Goal: Information Seeking & Learning: Understand process/instructions

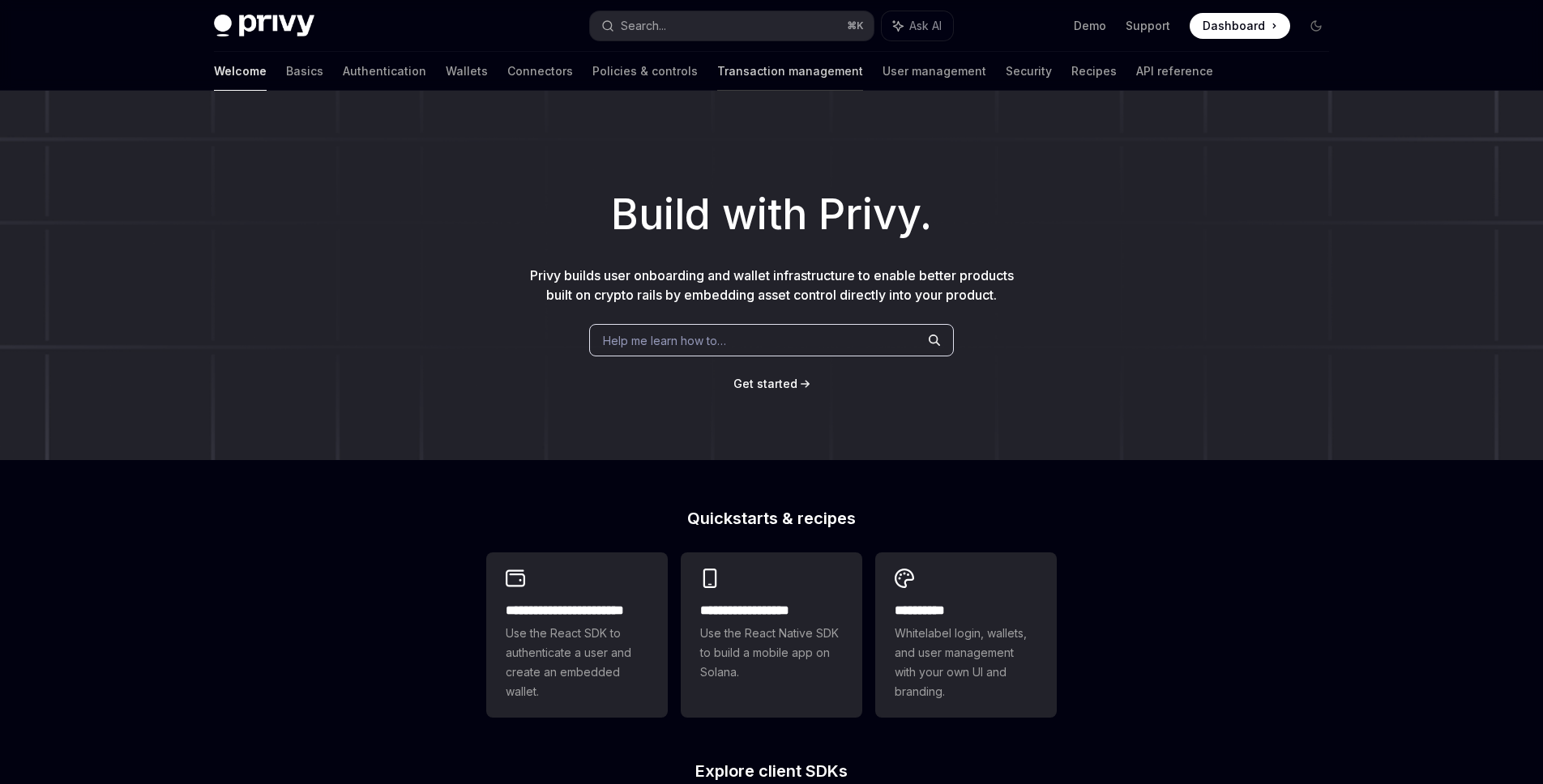
click at [717, 80] on link "Transaction management" at bounding box center [790, 71] width 146 height 39
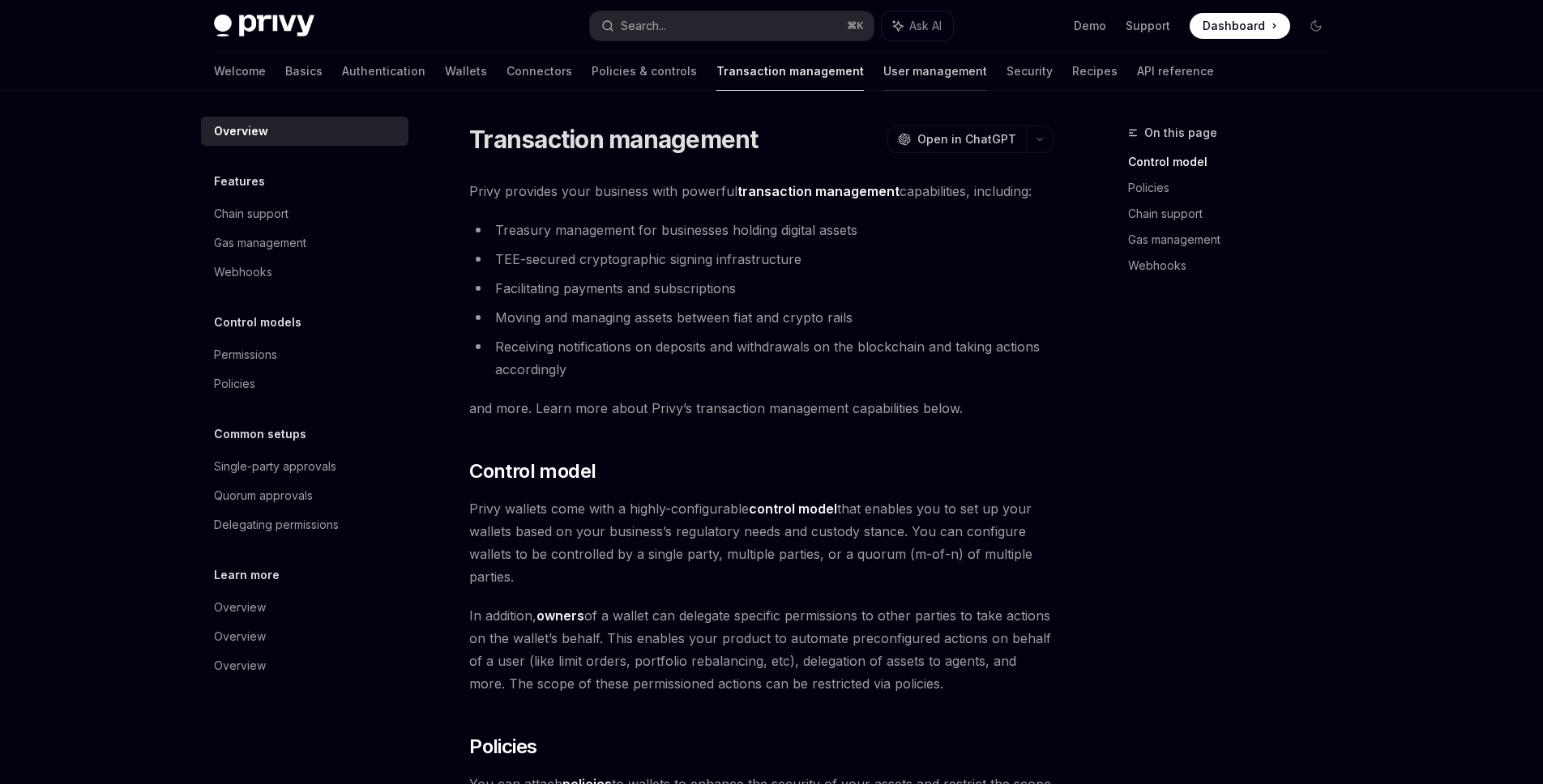
click at [883, 70] on link "User management" at bounding box center [935, 71] width 104 height 39
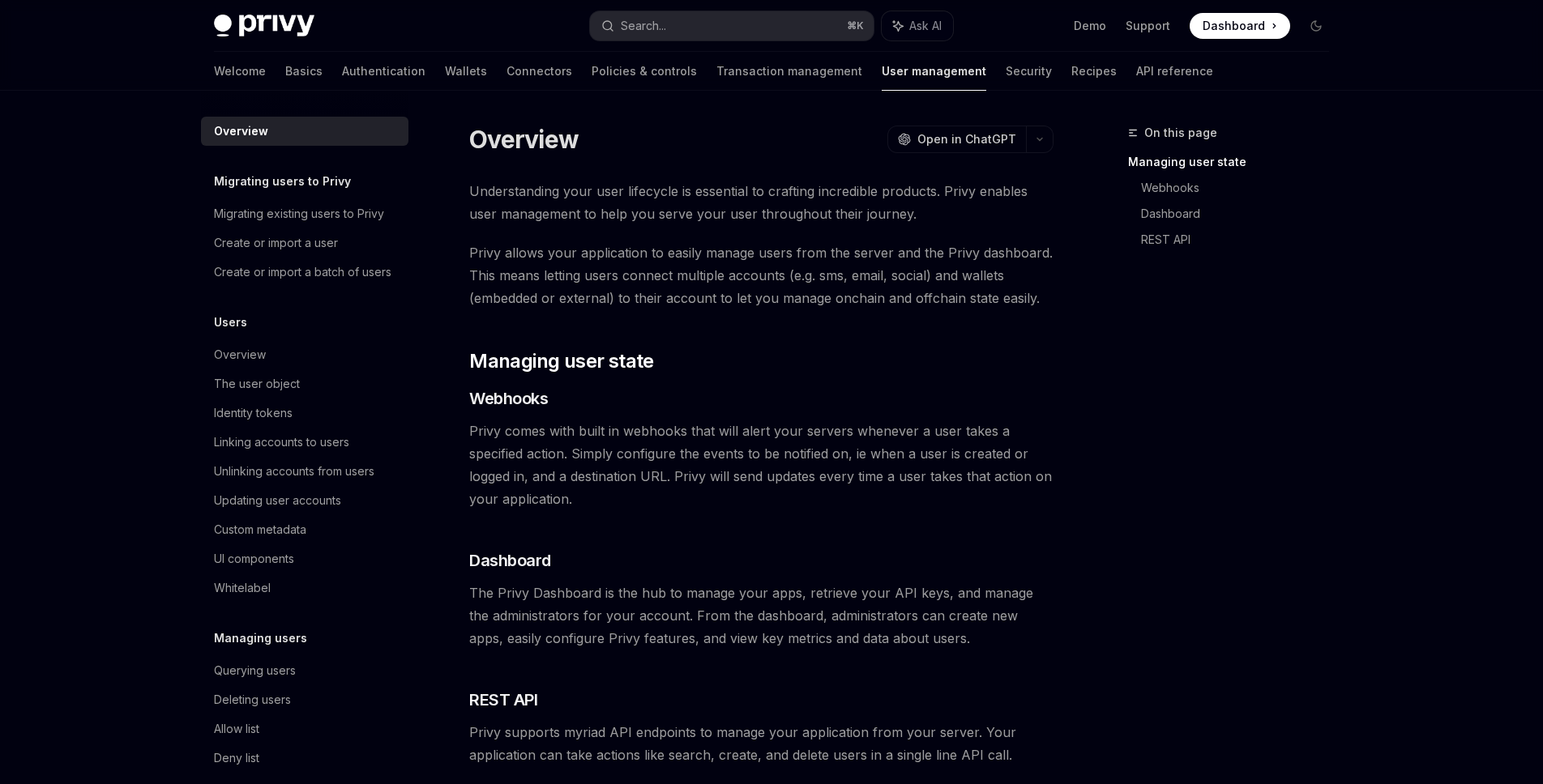
click at [411, 83] on div "Welcome Basics Authentication Wallets Connectors Policies & controls Transactio…" at bounding box center [713, 71] width 999 height 39
click at [444, 82] on link "Wallets" at bounding box center [465, 71] width 42 height 39
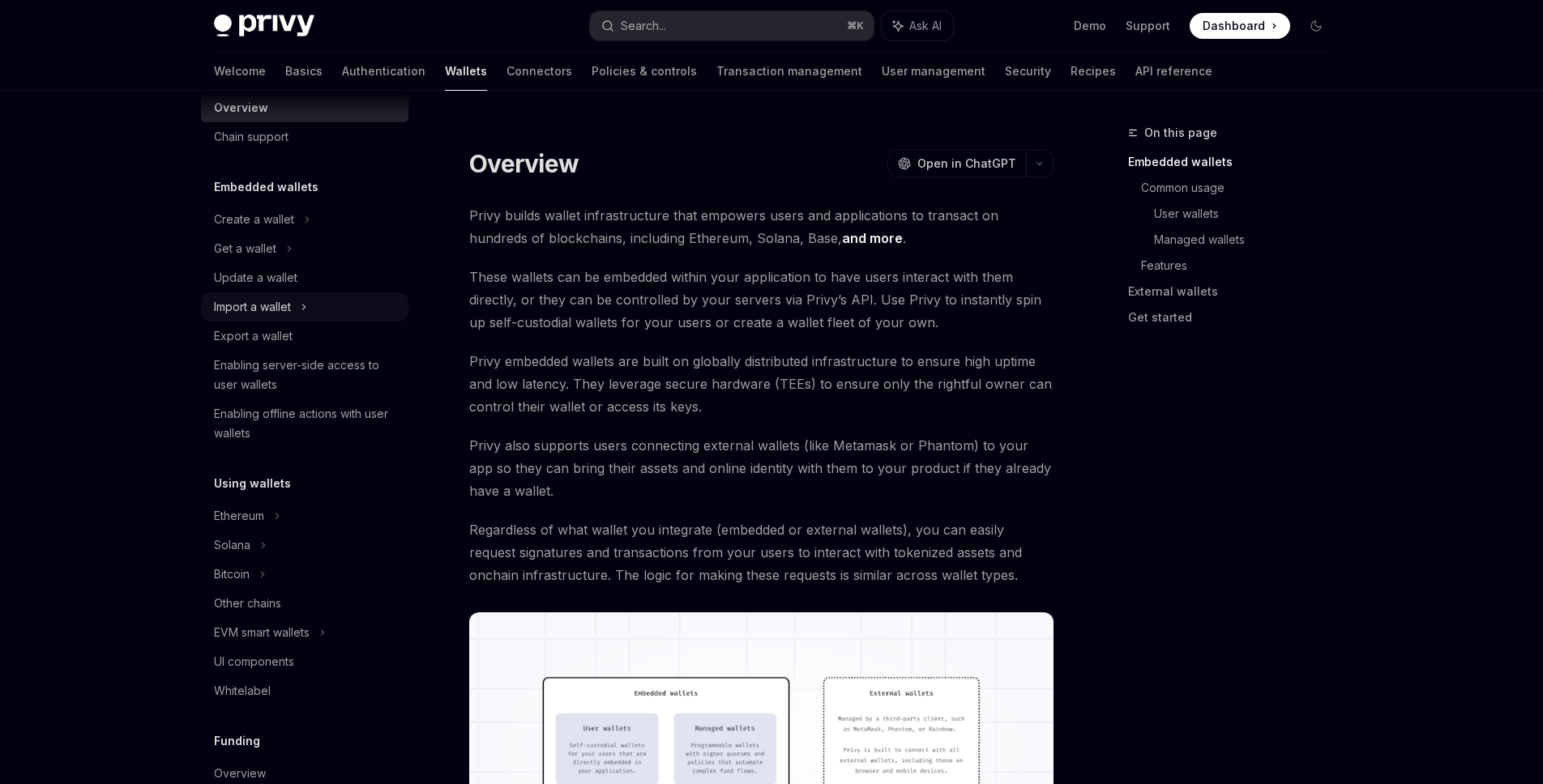
scroll to position [212, 0]
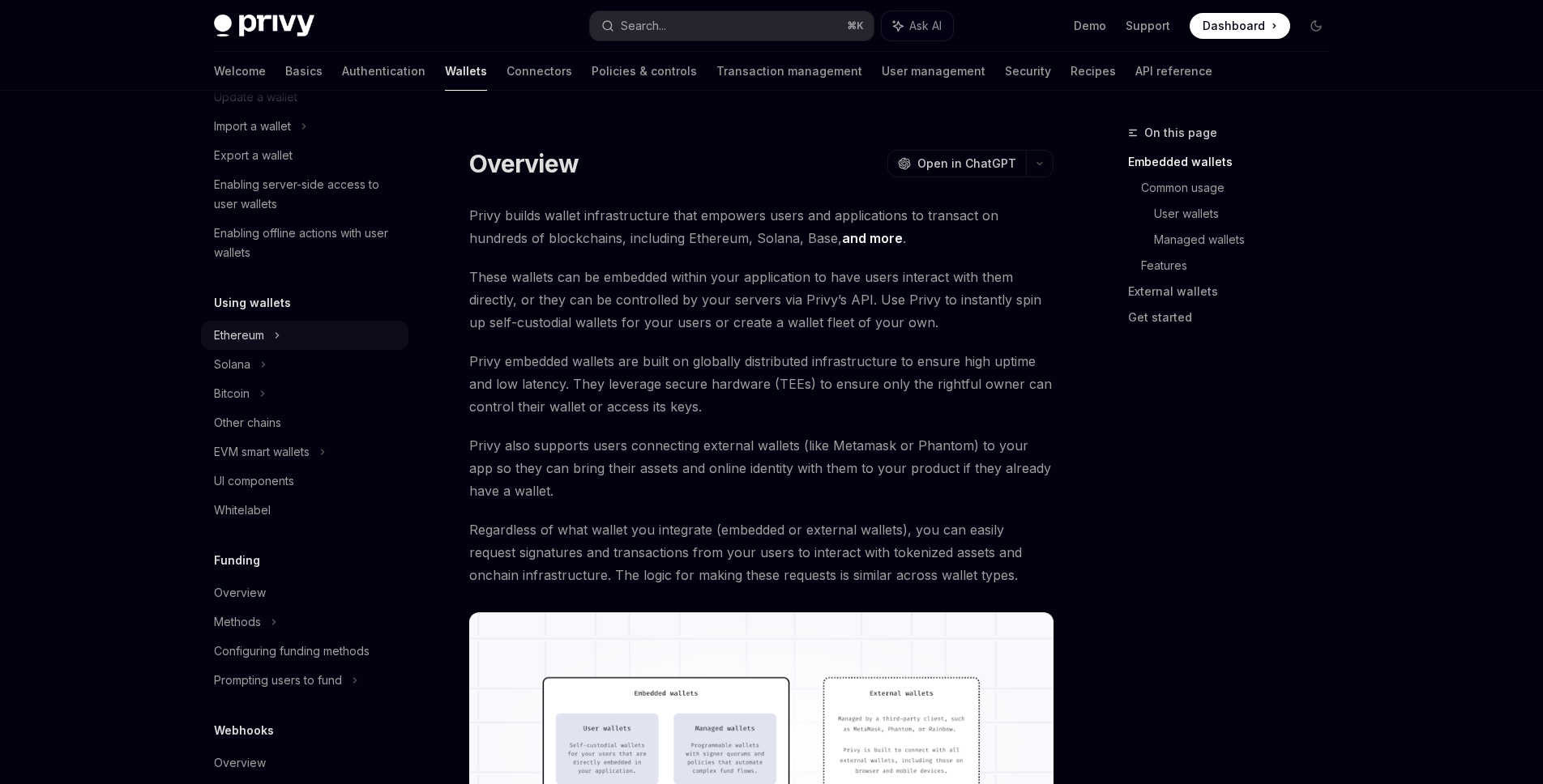
click at [273, 335] on div "Ethereum" at bounding box center [304, 336] width 207 height 29
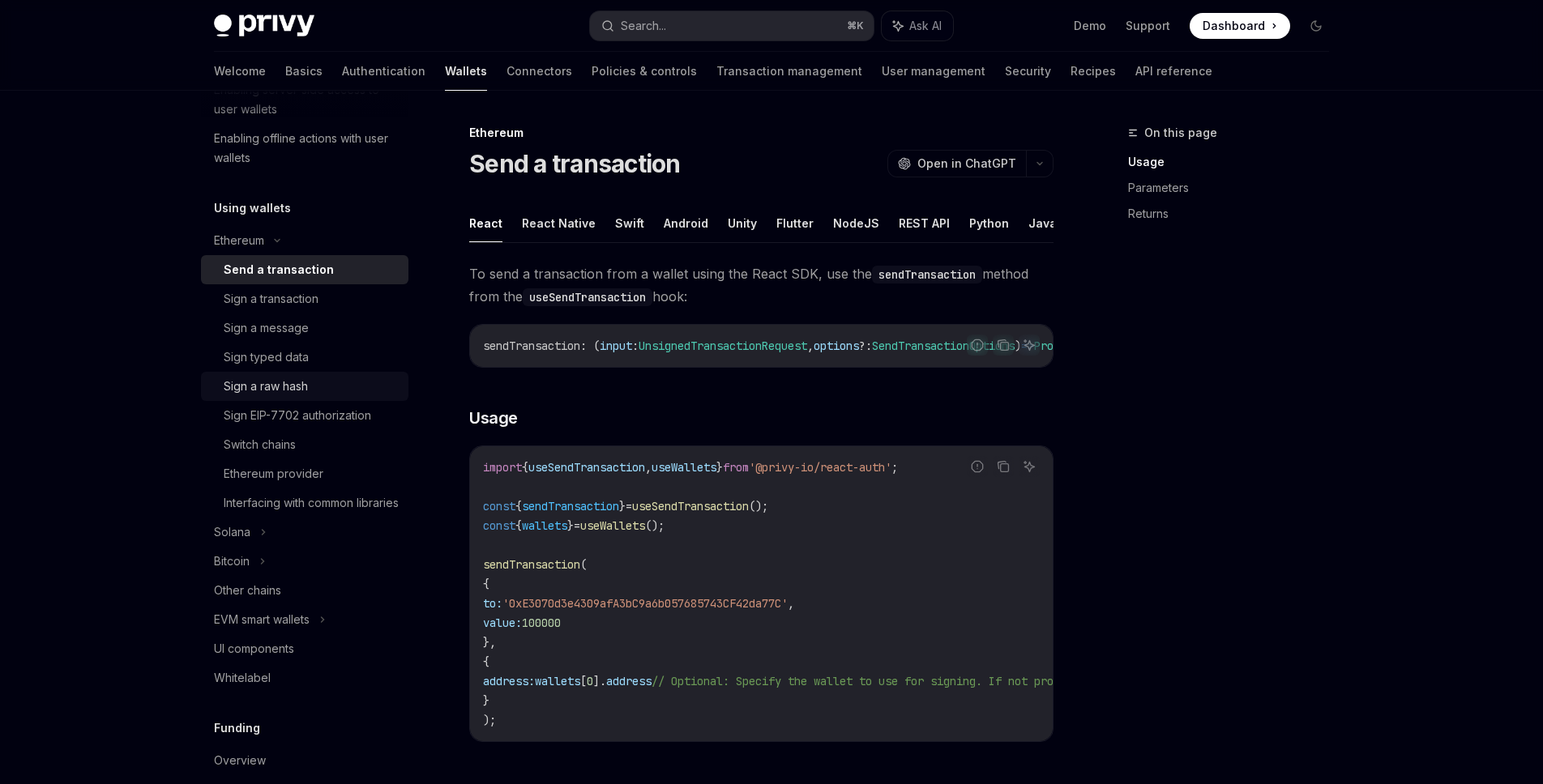
scroll to position [539, 0]
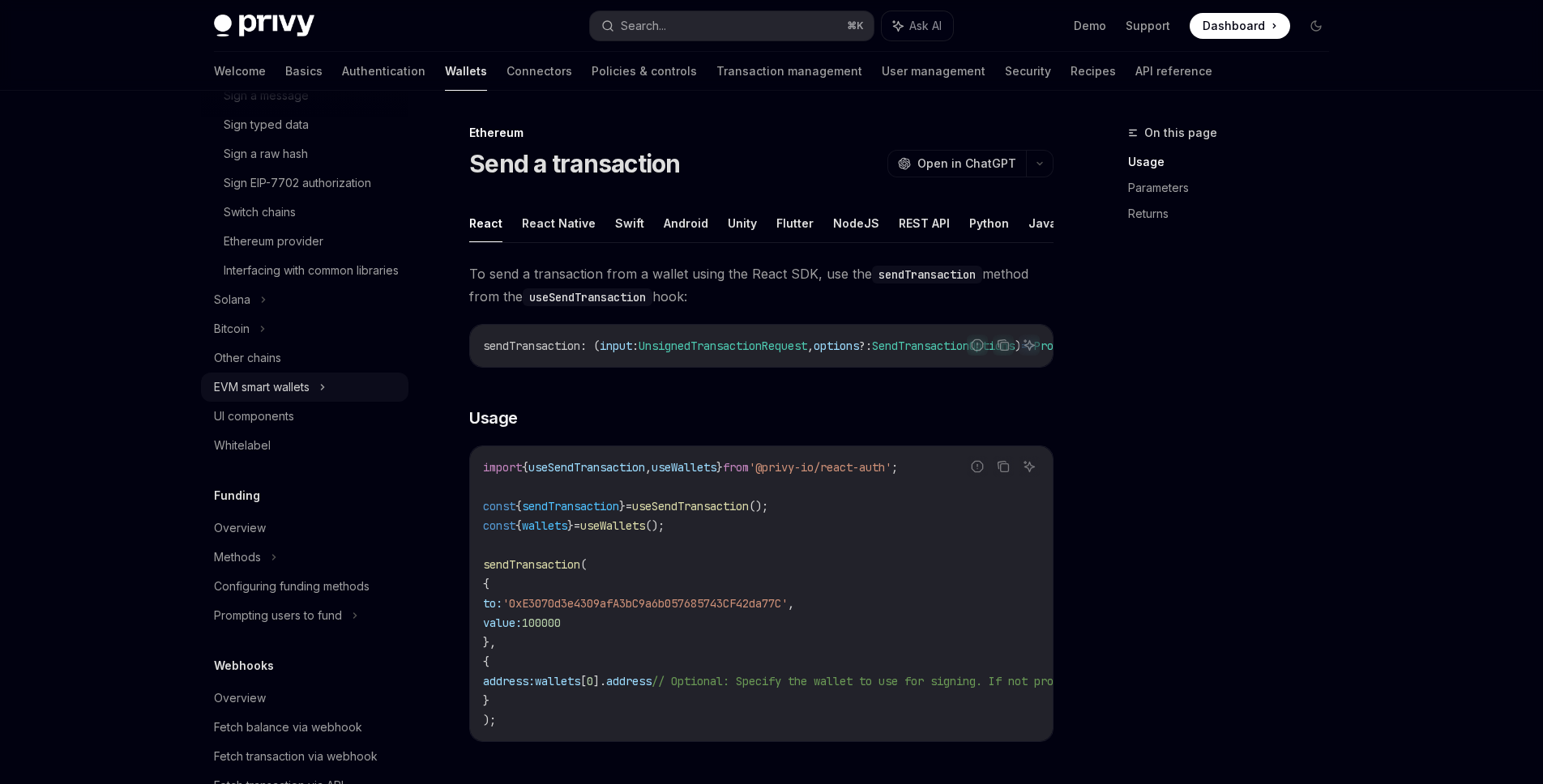
click at [336, 402] on div "EVM smart wallets" at bounding box center [304, 387] width 207 height 29
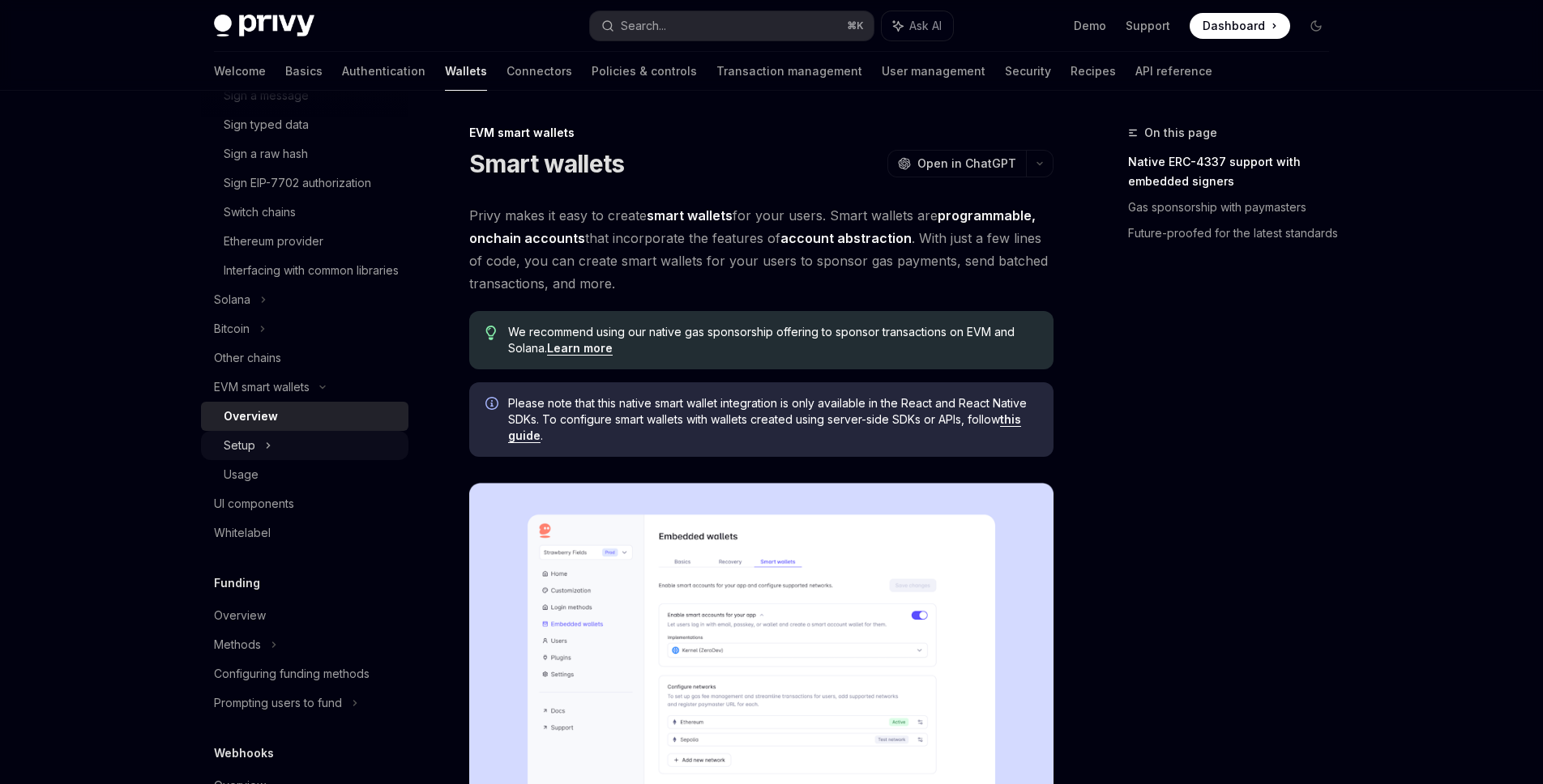
click at [318, 452] on div "Setup" at bounding box center [304, 446] width 207 height 29
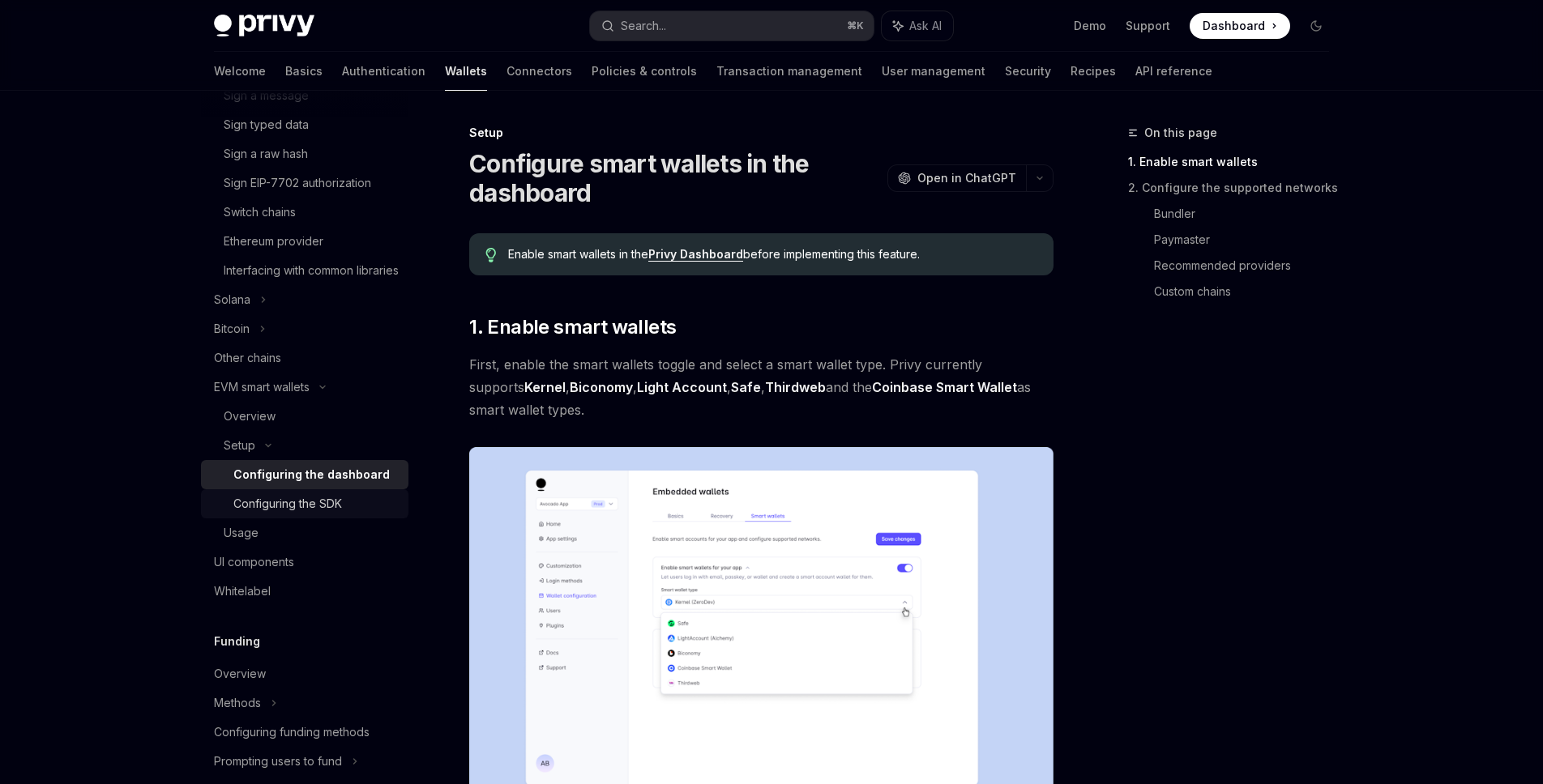
click at [319, 514] on div "Configuring the SDK" at bounding box center [287, 504] width 109 height 20
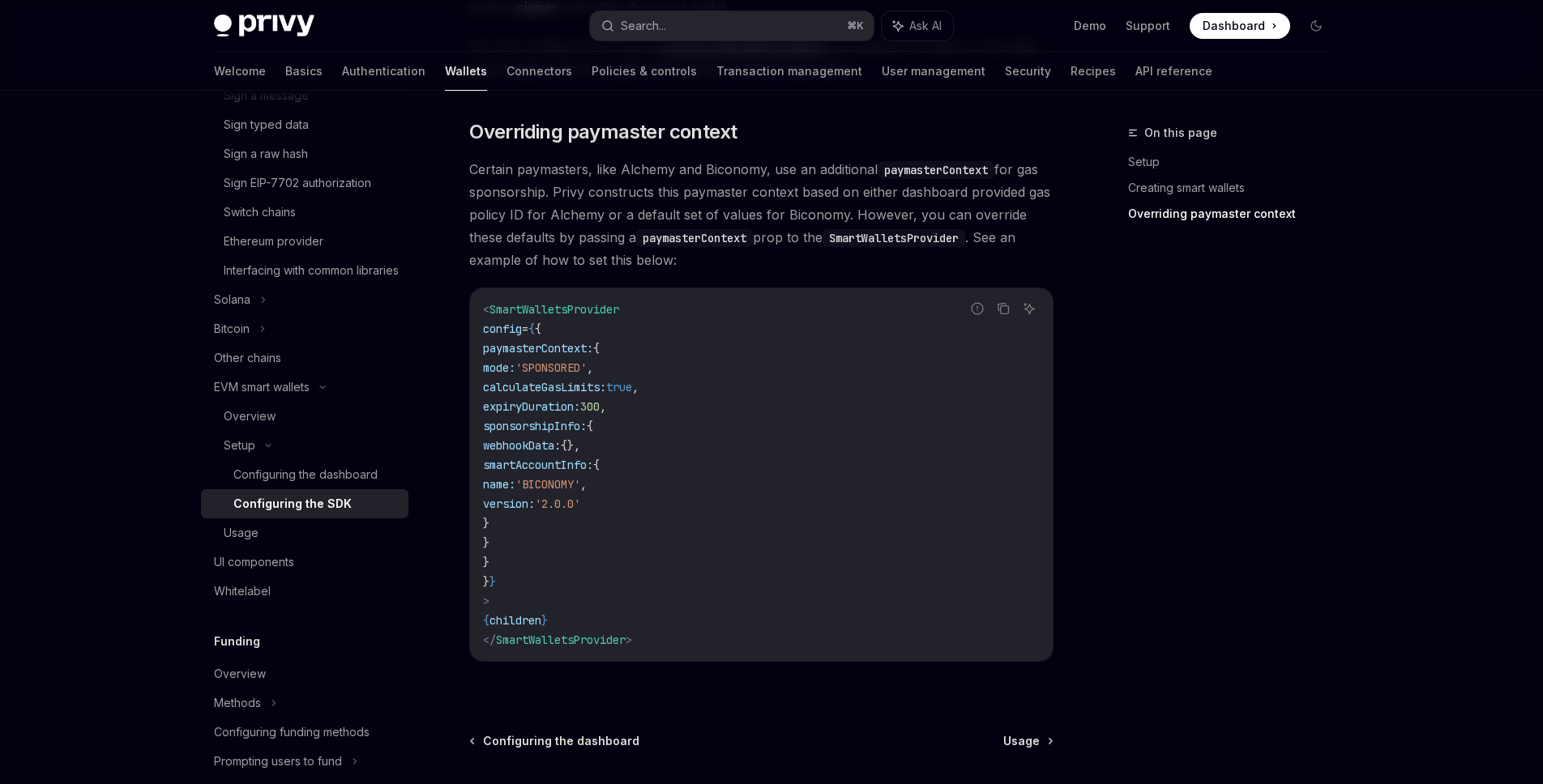
scroll to position [1182, 0]
click at [317, 543] on div "Usage" at bounding box center [311, 533] width 175 height 20
type textarea "*"
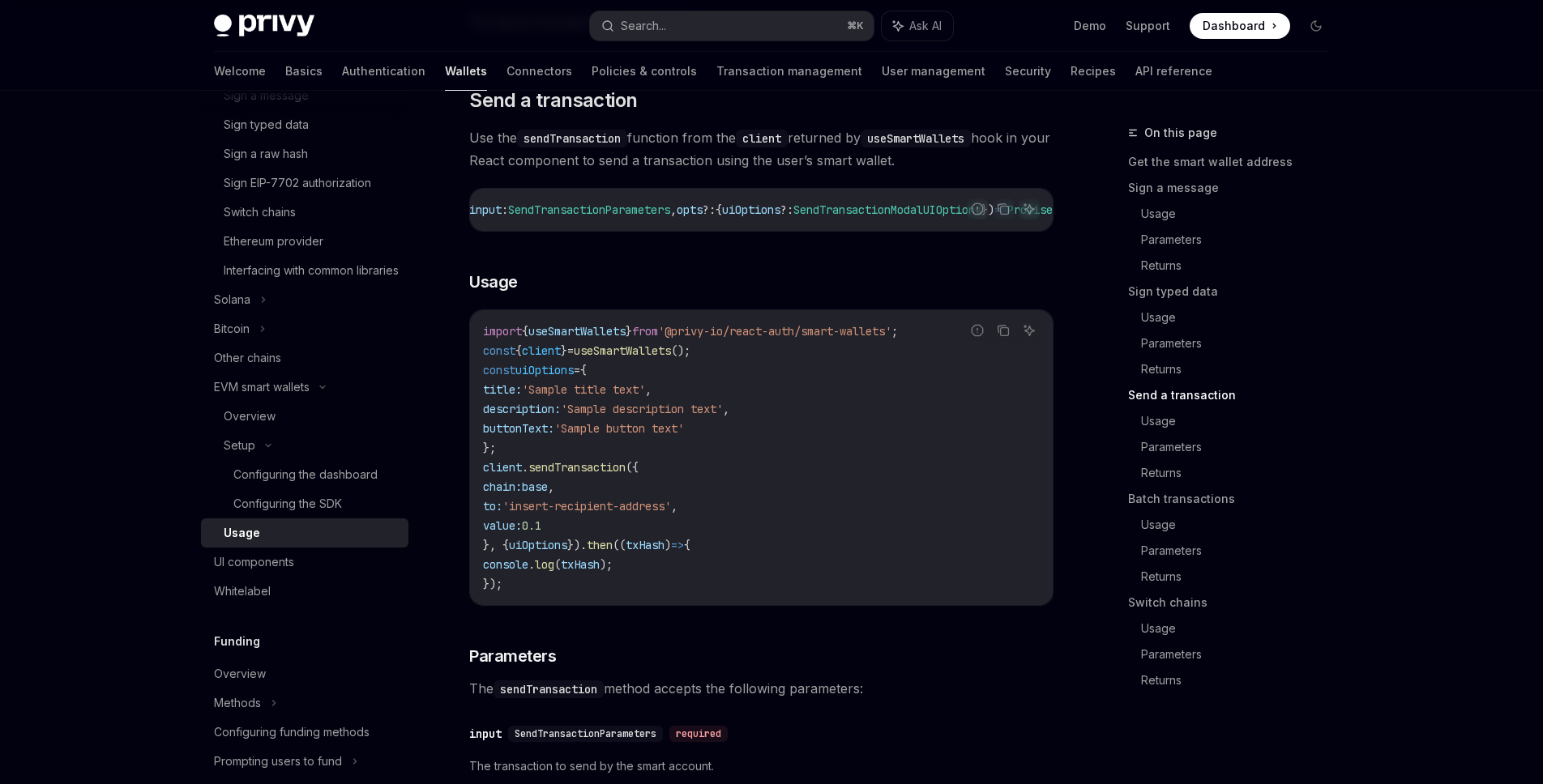
scroll to position [2332, 0]
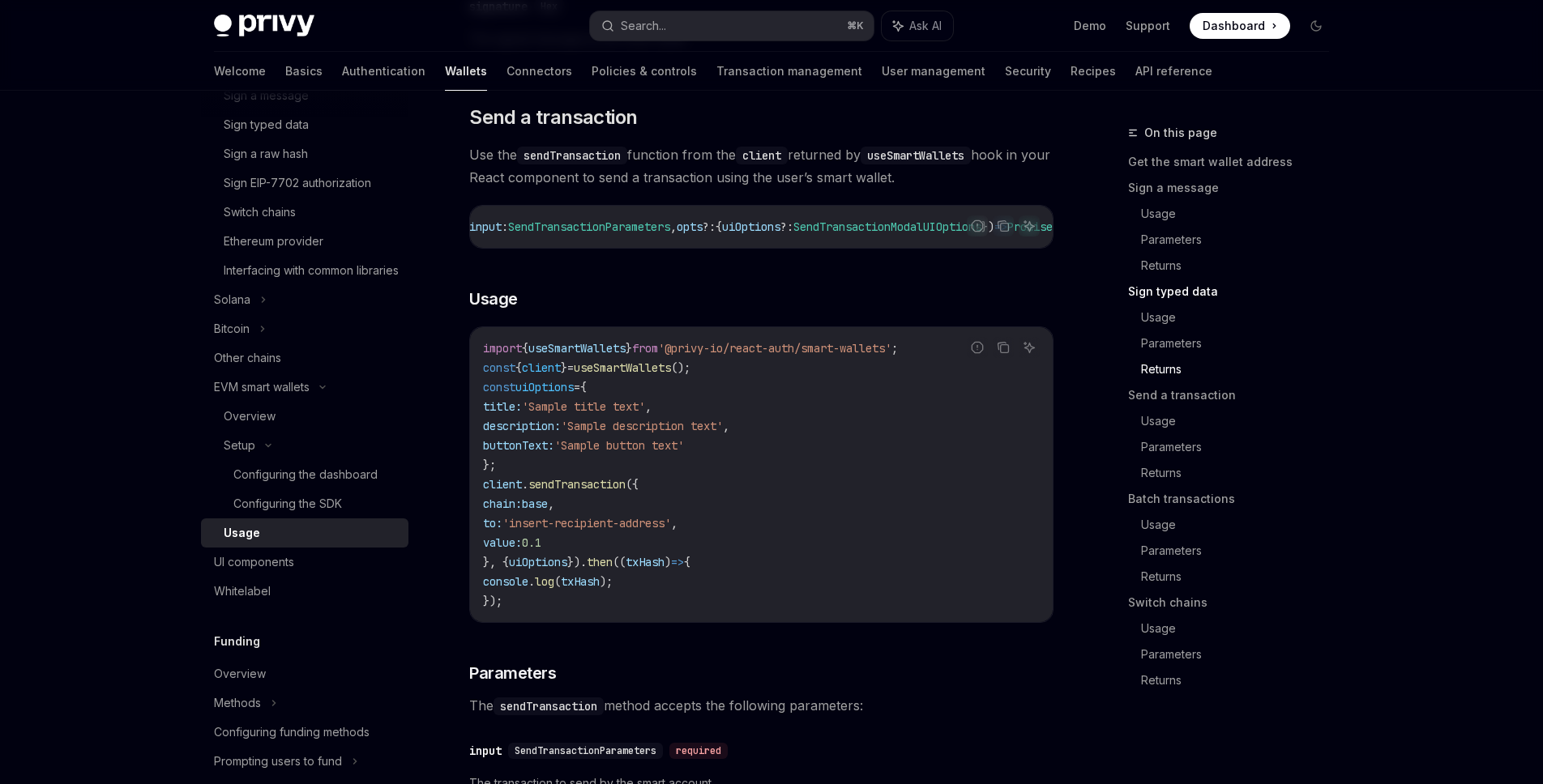
click at [603, 163] on div "Follow the smart wallets setup guide to configure smart wallets for your applic…" at bounding box center [761, 521] width 584 height 5182
click at [603, 130] on span "Send a transaction" at bounding box center [553, 118] width 168 height 26
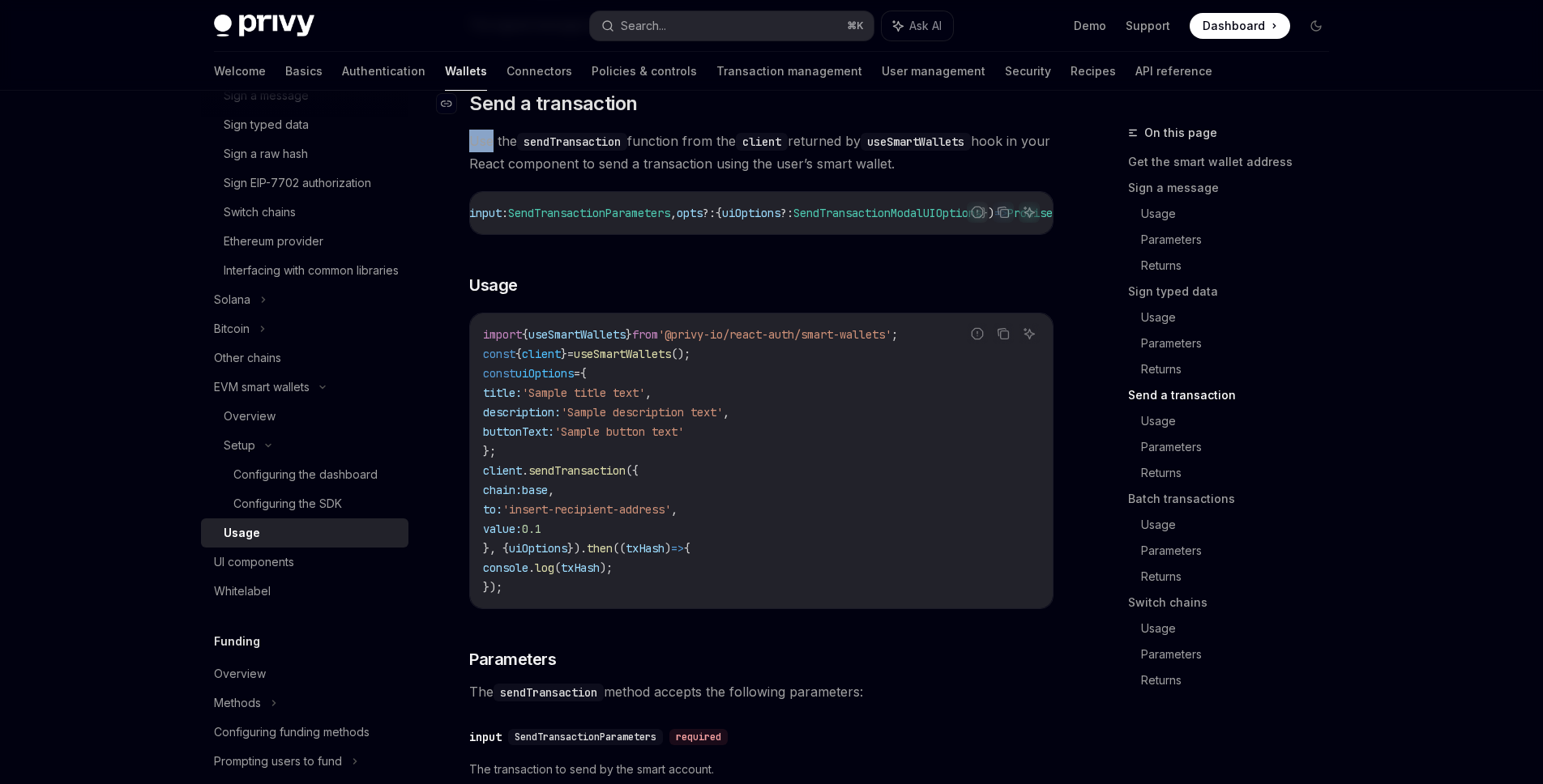
click at [603, 150] on div "Follow the smart wallets setup guide to configure smart wallets for your applic…" at bounding box center [761, 507] width 584 height 5182
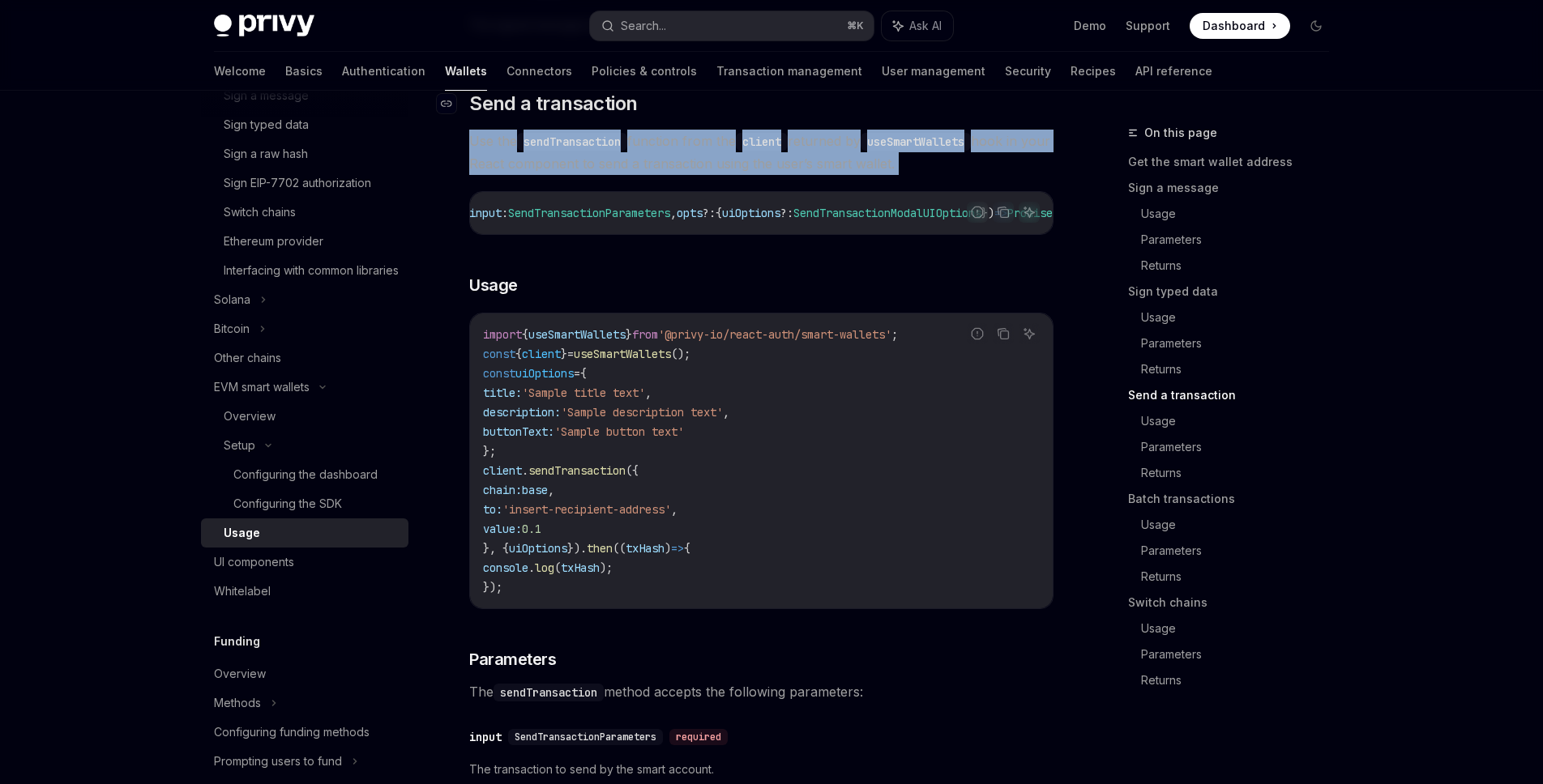
click at [603, 150] on div "Follow the smart wallets setup guide to configure smart wallets for your applic…" at bounding box center [761, 507] width 584 height 5182
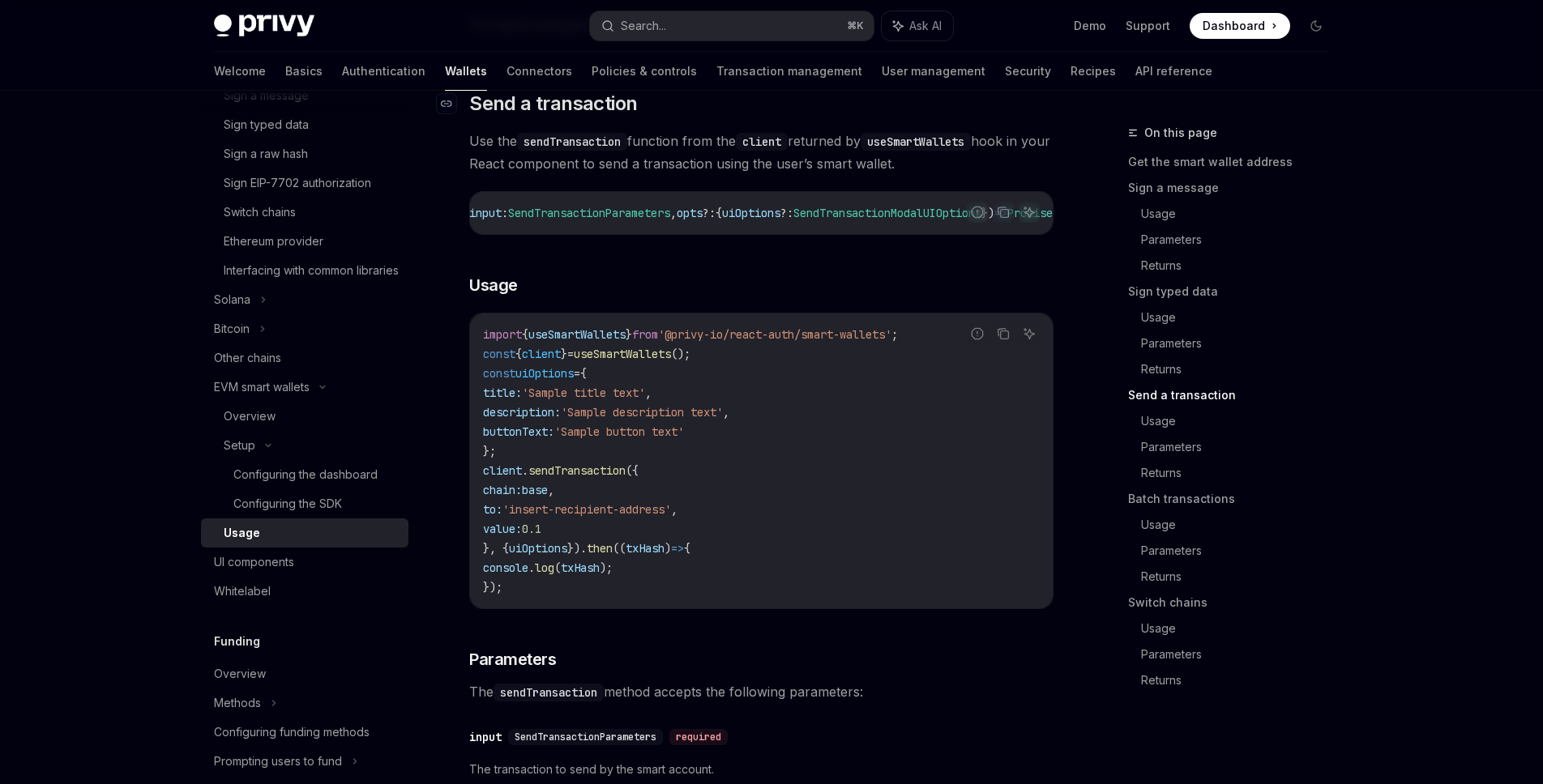
click at [607, 117] on span "Send a transaction" at bounding box center [553, 104] width 168 height 26
click at [451, 109] on icon "Navigate to header" at bounding box center [446, 104] width 11 height 10
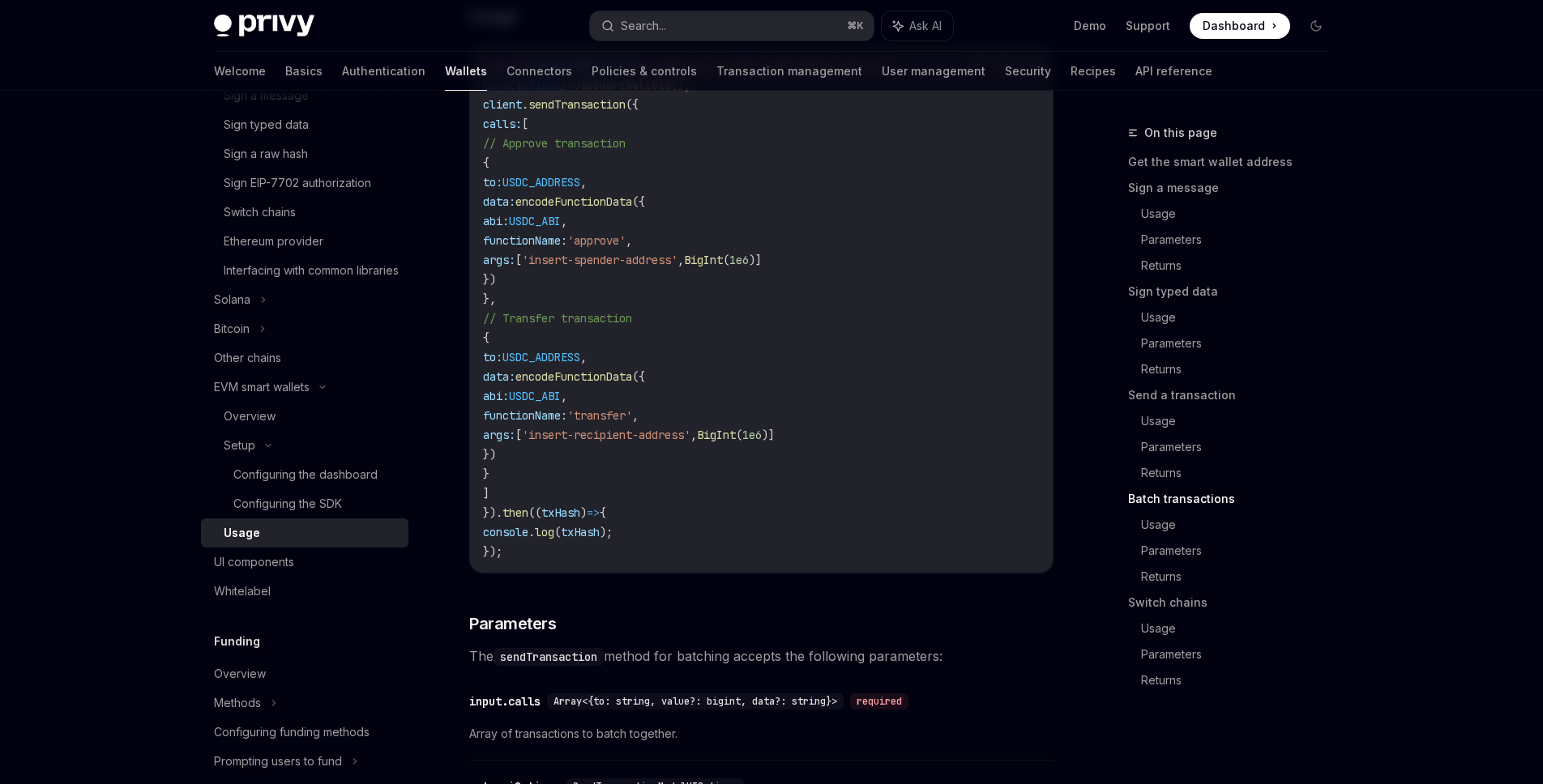
scroll to position [3440, 0]
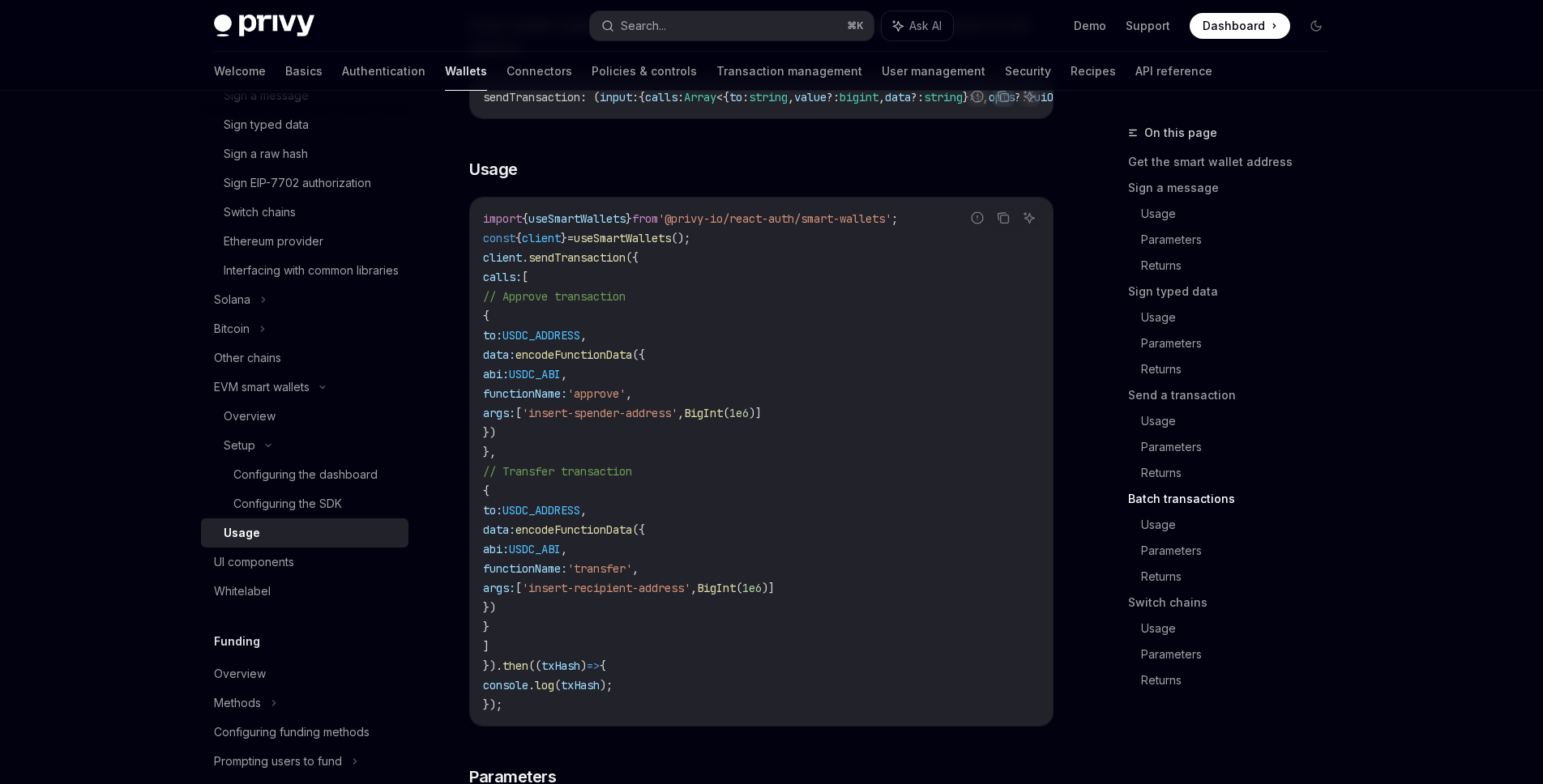
click at [799, 536] on code "import { useSmartWallets } from '@privy-io/react-auth/smart-wallets' ; const { …" at bounding box center [761, 462] width 557 height 506
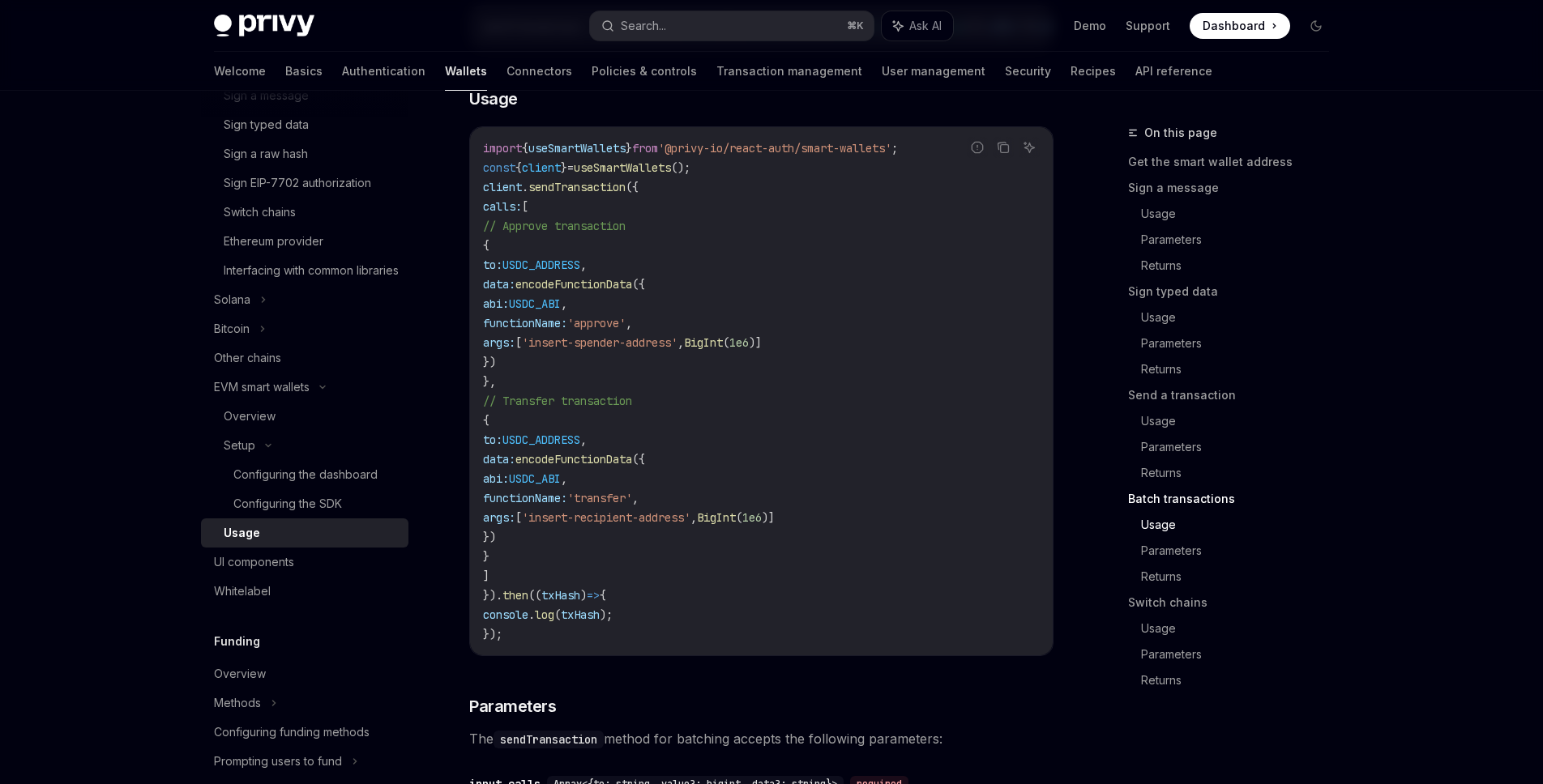
scroll to position [3753, 0]
